Goal: Information Seeking & Learning: Learn about a topic

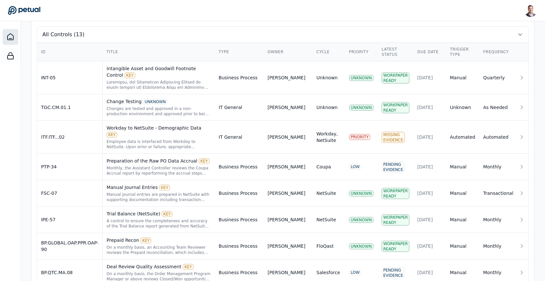
scroll to position [228, 0]
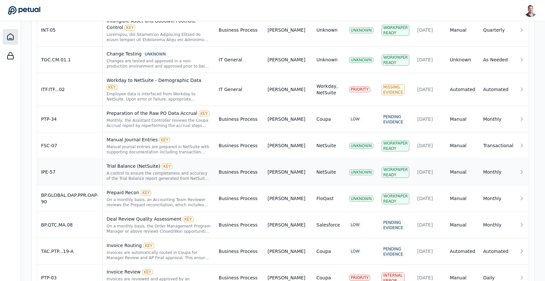
click at [135, 171] on div "A control to ensure the completeness and accuracy of the Trial Balance report g…" at bounding box center [159, 176] width 104 height 10
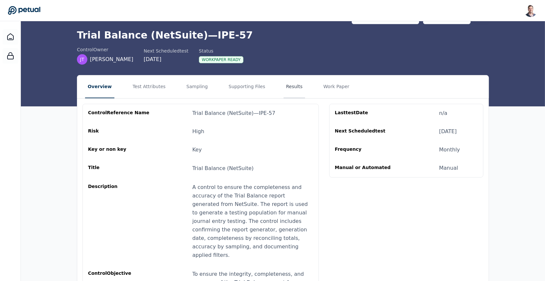
click at [286, 90] on button "Results" at bounding box center [295, 86] width 22 height 23
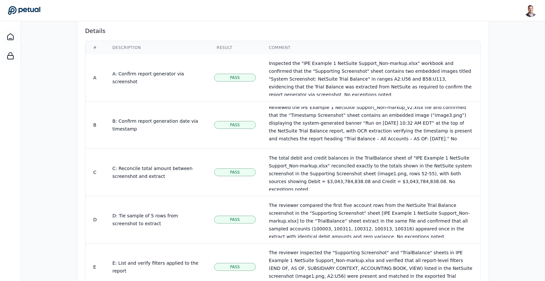
scroll to position [411, 0]
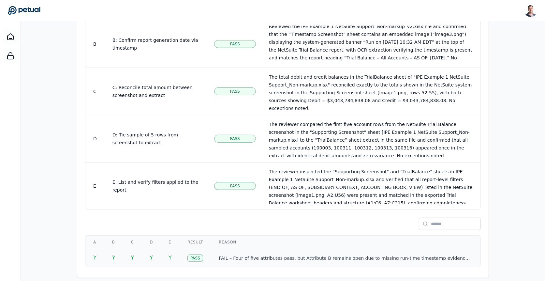
click at [125, 250] on td "Y" at bounding box center [132, 258] width 19 height 18
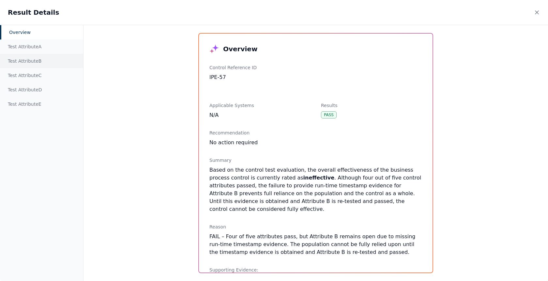
click at [28, 63] on div "Test Attribute B" at bounding box center [41, 61] width 83 height 14
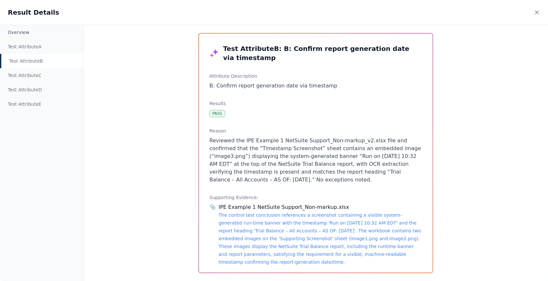
drag, startPoint x: 323, startPoint y: 174, endPoint x: 306, endPoint y: 149, distance: 30.3
click at [306, 149] on p "Reviewed the IPE Example 1 NetSuite Support_Non-markup_v2.xlsx file and confirm…" at bounding box center [315, 160] width 213 height 47
drag, startPoint x: 306, startPoint y: 149, endPoint x: 391, endPoint y: 149, distance: 85.1
click at [391, 149] on p "Reviewed the IPE Example 1 NetSuite Support_Non-markup_v2.xlsx file and confirm…" at bounding box center [315, 160] width 213 height 47
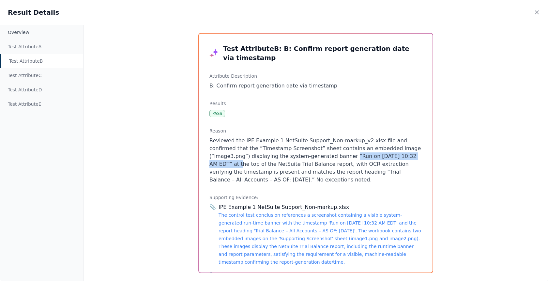
click at [339, 150] on p "Reviewed the IPE Example 1 NetSuite Support_Non-markup_v2.xlsx file and confirm…" at bounding box center [315, 160] width 213 height 47
click at [44, 62] on div "Test Attribute B" at bounding box center [41, 61] width 83 height 14
click at [539, 12] on icon at bounding box center [537, 12] width 7 height 7
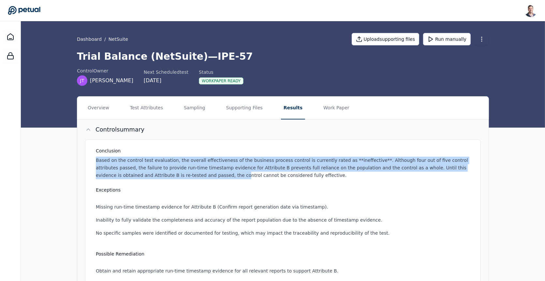
drag, startPoint x: 186, startPoint y: 178, endPoint x: 181, endPoint y: 154, distance: 24.6
click at [181, 154] on div "Conclusion Based on the control test evaluation, the overall effectiveness of t…" at bounding box center [284, 162] width 377 height 31
drag, startPoint x: 181, startPoint y: 154, endPoint x: 189, endPoint y: 179, distance: 26.3
click at [189, 179] on div "Conclusion Based on the control test evaluation, the overall effectiveness of t…" at bounding box center [283, 240] width 396 height 202
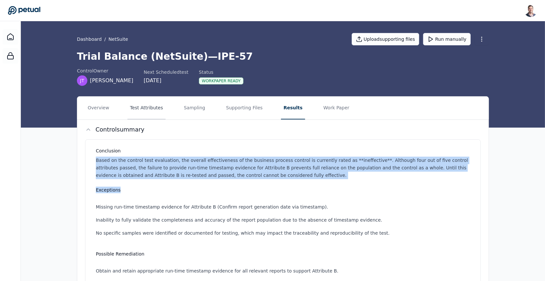
click at [151, 114] on button "Test Attributes" at bounding box center [147, 108] width 38 height 23
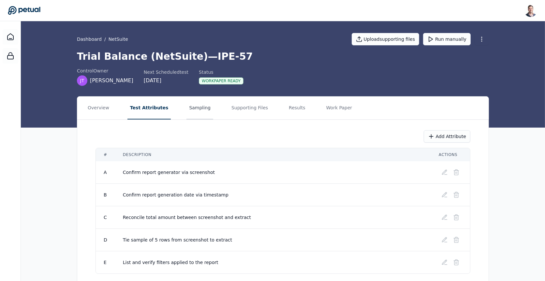
click at [187, 111] on button "Sampling" at bounding box center [200, 108] width 27 height 23
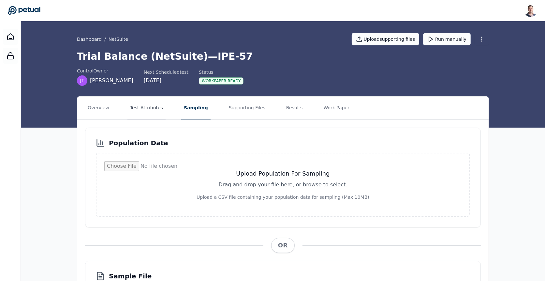
click at [157, 111] on button "Test Attributes" at bounding box center [147, 108] width 38 height 23
